Goal: Transaction & Acquisition: Purchase product/service

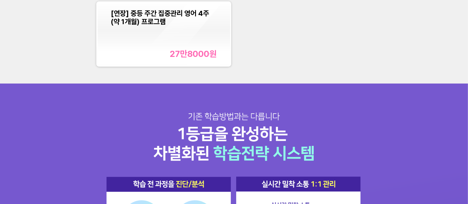
scroll to position [593, 0]
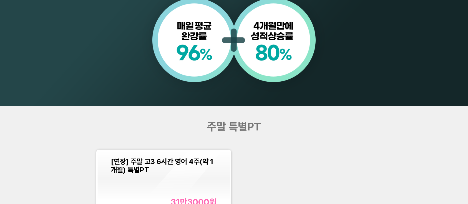
scroll to position [593, 0]
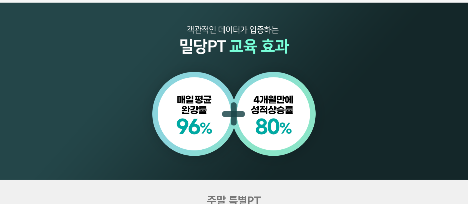
scroll to position [593, 0]
